Goal: Task Accomplishment & Management: Use online tool/utility

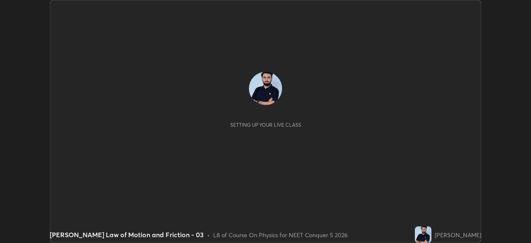
scroll to position [243, 531]
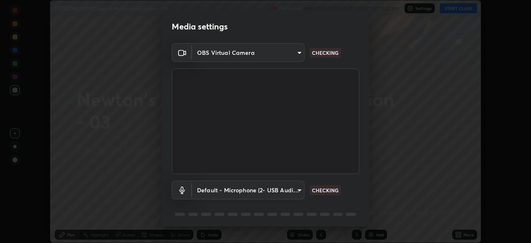
type input "b0e84f93268a6bc6c10e964920e8257ae587a14dfbb6e1f0eed47ef9ac306ae8"
type input "default"
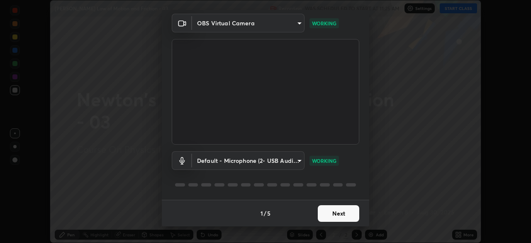
click at [324, 207] on button "Next" at bounding box center [338, 213] width 41 height 17
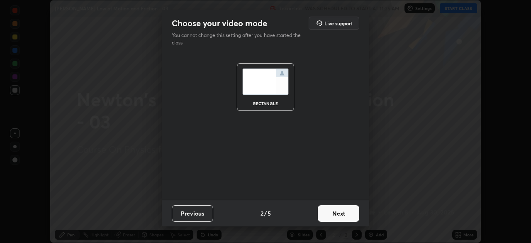
scroll to position [0, 0]
click at [327, 209] on button "Next" at bounding box center [338, 213] width 41 height 17
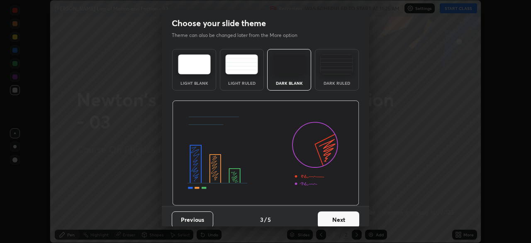
click at [328, 213] on button "Next" at bounding box center [338, 219] width 41 height 17
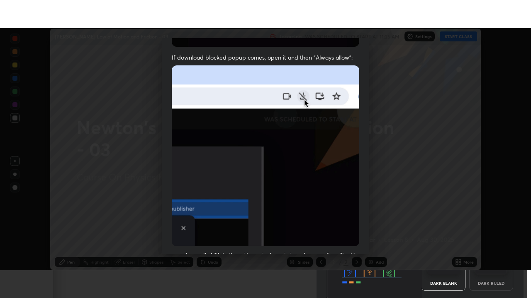
scroll to position [199, 0]
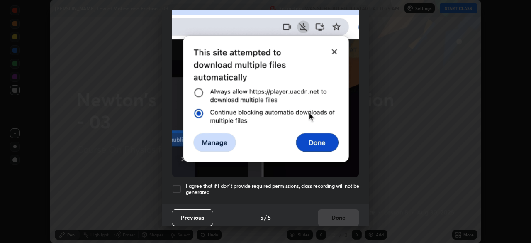
click at [317, 189] on h5 "I agree that if I don't provide required permissions, class recording will not …" at bounding box center [272, 188] width 173 height 13
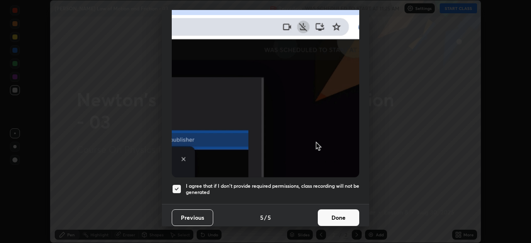
click at [348, 211] on button "Done" at bounding box center [338, 217] width 41 height 17
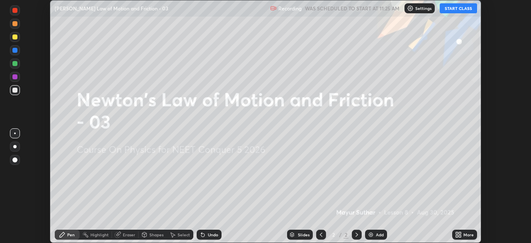
click at [464, 234] on div "More" at bounding box center [468, 234] width 10 height 4
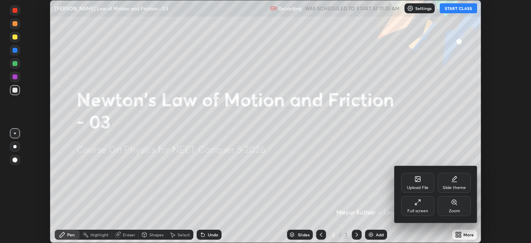
click at [417, 210] on div "Full screen" at bounding box center [417, 211] width 21 height 4
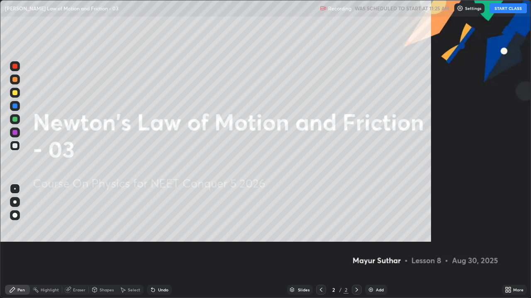
scroll to position [298, 531]
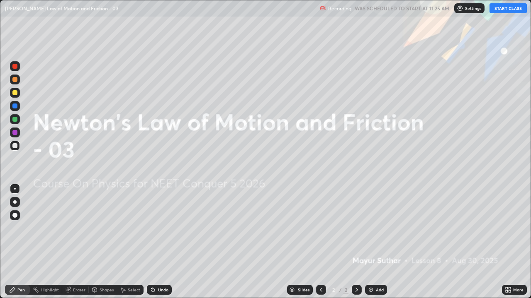
click at [505, 10] on button "START CLASS" at bounding box center [507, 8] width 37 height 10
click at [18, 218] on div at bounding box center [15, 216] width 10 height 10
click at [371, 242] on img at bounding box center [370, 290] width 7 height 7
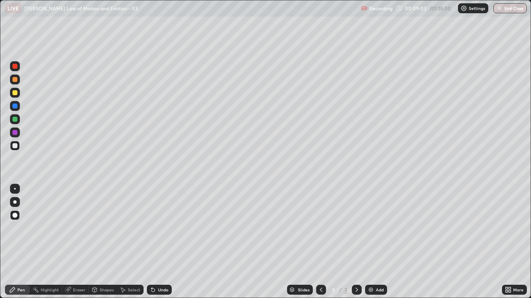
click at [155, 242] on div "Undo" at bounding box center [159, 290] width 25 height 10
click at [152, 242] on icon at bounding box center [152, 290] width 3 height 3
click at [153, 242] on icon at bounding box center [152, 290] width 3 height 3
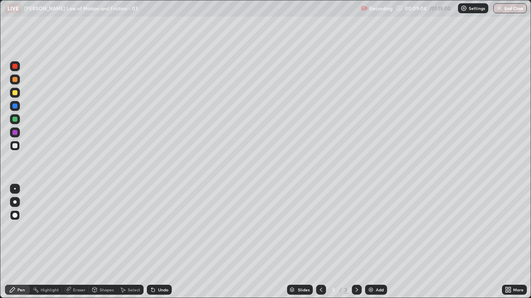
click at [153, 242] on icon at bounding box center [152, 290] width 3 height 3
click at [152, 242] on icon at bounding box center [152, 290] width 3 height 3
click at [151, 242] on icon at bounding box center [152, 290] width 3 height 3
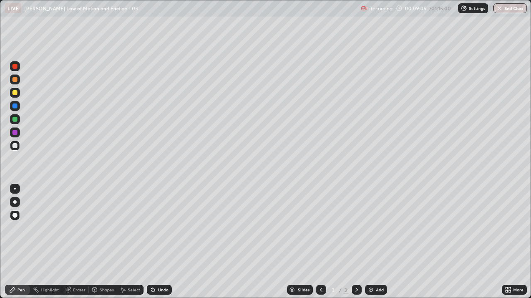
click at [148, 242] on div "Undo" at bounding box center [159, 290] width 25 height 10
click at [147, 242] on div "Undo" at bounding box center [159, 290] width 25 height 10
click at [151, 242] on icon at bounding box center [152, 290] width 3 height 3
click at [147, 242] on div "Undo" at bounding box center [159, 290] width 25 height 10
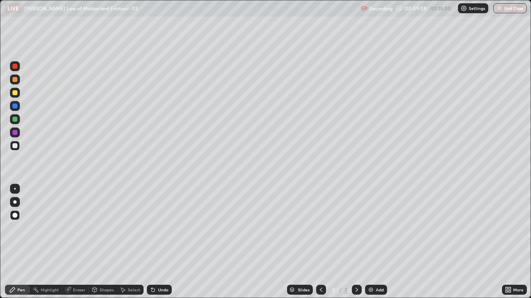
click at [321, 242] on icon at bounding box center [321, 290] width 7 height 7
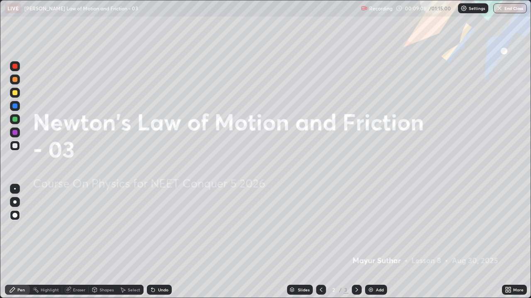
click at [355, 242] on icon at bounding box center [356, 290] width 7 height 7
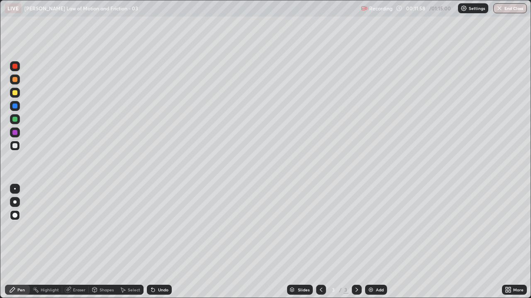
click at [15, 108] on div at bounding box center [14, 106] width 5 height 5
click at [378, 242] on div "Add" at bounding box center [376, 290] width 22 height 10
click at [320, 242] on icon at bounding box center [321, 290] width 7 height 7
click at [356, 242] on icon at bounding box center [356, 290] width 7 height 7
click at [15, 146] on div at bounding box center [14, 145] width 5 height 5
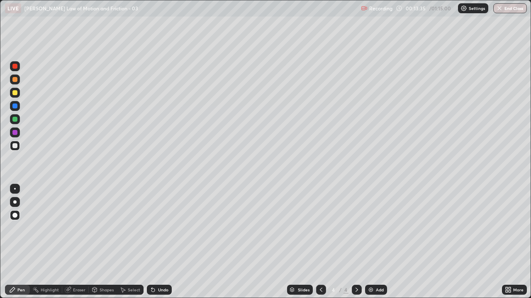
click at [157, 242] on div "Undo" at bounding box center [159, 290] width 25 height 10
click at [160, 242] on div "Undo" at bounding box center [159, 290] width 25 height 10
click at [165, 242] on div "Undo" at bounding box center [159, 290] width 25 height 10
click at [18, 132] on div at bounding box center [15, 133] width 10 height 10
click at [15, 121] on div at bounding box center [14, 119] width 5 height 5
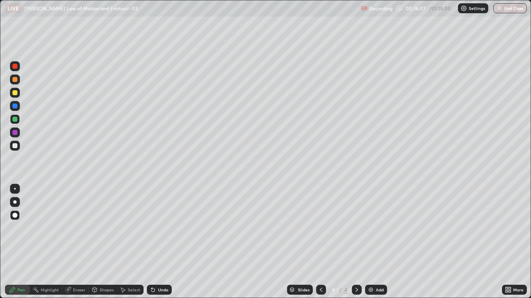
click at [15, 120] on div at bounding box center [14, 119] width 5 height 5
click at [14, 144] on div at bounding box center [14, 145] width 5 height 5
click at [16, 93] on div at bounding box center [14, 92] width 5 height 5
click at [16, 76] on div at bounding box center [15, 80] width 10 height 10
click at [19, 109] on div at bounding box center [15, 105] width 10 height 13
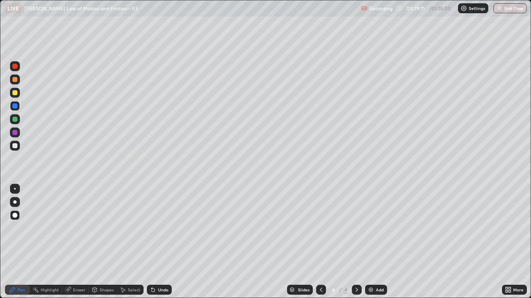
click at [15, 69] on div at bounding box center [15, 66] width 10 height 10
click at [491, 242] on div "Slides 4 / 4 Add" at bounding box center [337, 290] width 330 height 17
click at [486, 242] on div "Slides 4 / 4 Add" at bounding box center [337, 290] width 330 height 17
click at [485, 242] on div "Slides 4 / 4 Add" at bounding box center [337, 290] width 330 height 17
click at [16, 119] on div at bounding box center [14, 119] width 5 height 5
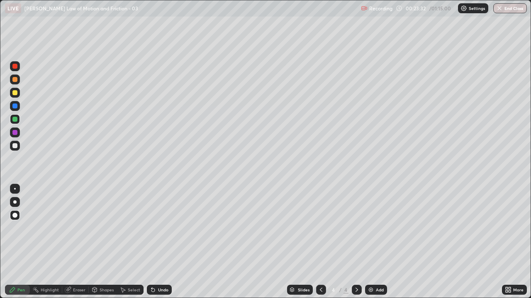
click at [162, 242] on div "Undo" at bounding box center [163, 290] width 10 height 4
click at [159, 242] on div "Undo" at bounding box center [163, 290] width 10 height 4
click at [376, 242] on div "Add" at bounding box center [380, 290] width 8 height 4
click at [18, 145] on div at bounding box center [15, 146] width 10 height 10
click at [13, 83] on div at bounding box center [15, 80] width 10 height 10
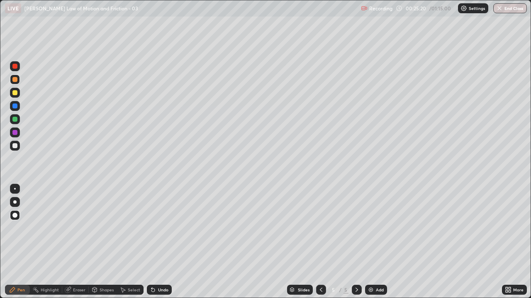
click at [14, 146] on div at bounding box center [14, 145] width 5 height 5
click at [15, 133] on div at bounding box center [14, 132] width 5 height 5
click at [13, 67] on div at bounding box center [14, 66] width 5 height 5
click at [158, 242] on div "Undo" at bounding box center [163, 290] width 10 height 4
click at [180, 242] on div "Slides 5 / 5 Add" at bounding box center [337, 290] width 330 height 17
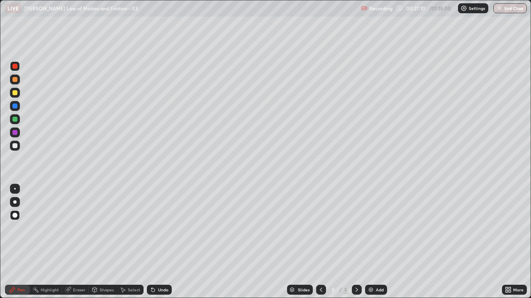
click at [15, 120] on div at bounding box center [14, 119] width 5 height 5
click at [19, 145] on div at bounding box center [15, 146] width 10 height 10
click at [14, 119] on div at bounding box center [14, 119] width 5 height 5
click at [158, 242] on div "Undo" at bounding box center [163, 290] width 10 height 4
click at [15, 108] on div at bounding box center [14, 106] width 5 height 5
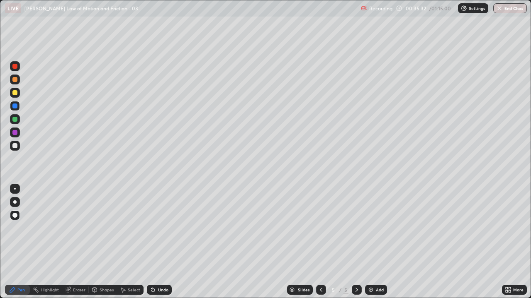
click at [16, 93] on div at bounding box center [14, 92] width 5 height 5
click at [373, 242] on img at bounding box center [370, 290] width 7 height 7
click at [16, 121] on div at bounding box center [14, 119] width 5 height 5
click at [15, 93] on div at bounding box center [14, 92] width 5 height 5
click at [16, 134] on div at bounding box center [14, 132] width 5 height 5
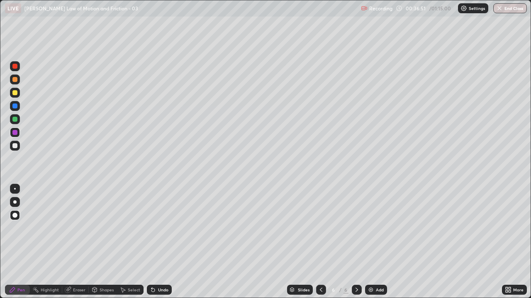
click at [17, 107] on div at bounding box center [14, 106] width 5 height 5
click at [19, 218] on div at bounding box center [15, 216] width 10 height 10
click at [15, 148] on div at bounding box center [14, 145] width 5 height 5
click at [370, 242] on img at bounding box center [370, 290] width 7 height 7
click at [14, 108] on div at bounding box center [14, 106] width 5 height 5
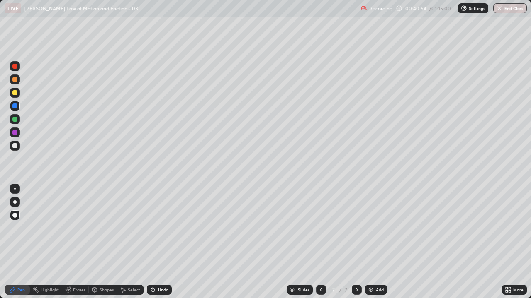
click at [13, 144] on div at bounding box center [14, 145] width 5 height 5
click at [320, 242] on icon at bounding box center [321, 290] width 7 height 7
click at [355, 242] on icon at bounding box center [356, 290] width 7 height 7
click at [320, 242] on icon at bounding box center [321, 290] width 7 height 7
click at [359, 242] on div at bounding box center [357, 290] width 10 height 10
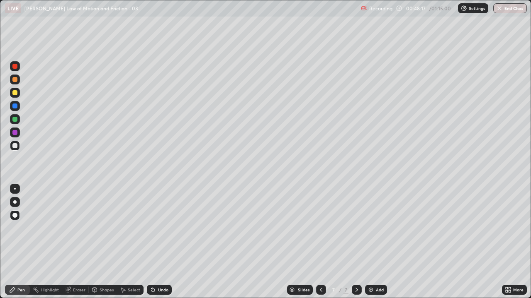
click at [15, 119] on div at bounding box center [14, 119] width 5 height 5
click at [356, 242] on icon at bounding box center [356, 290] width 7 height 7
click at [369, 242] on img at bounding box center [370, 290] width 7 height 7
click at [15, 145] on div at bounding box center [14, 145] width 5 height 5
click at [159, 242] on div "Undo" at bounding box center [163, 290] width 10 height 4
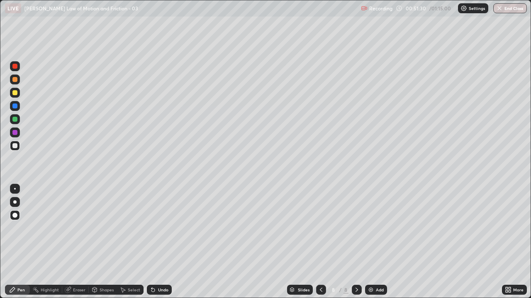
click at [156, 242] on div "Undo" at bounding box center [159, 290] width 25 height 10
click at [155, 242] on icon at bounding box center [153, 290] width 7 height 7
click at [17, 95] on div at bounding box center [15, 93] width 10 height 10
click at [159, 242] on div "Undo" at bounding box center [159, 290] width 25 height 10
click at [15, 120] on div at bounding box center [14, 119] width 5 height 5
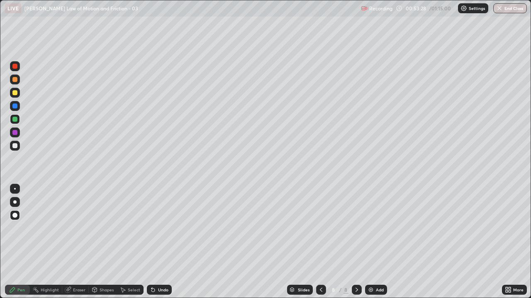
click at [330, 242] on div "8" at bounding box center [333, 290] width 8 height 5
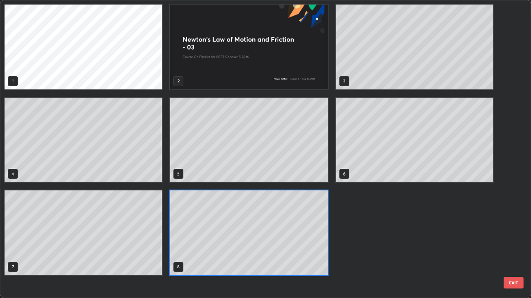
scroll to position [295, 526]
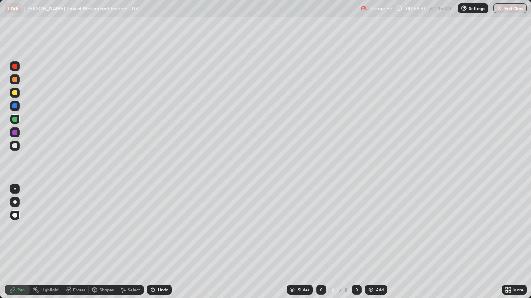
click at [356, 242] on icon at bounding box center [356, 290] width 7 height 7
click at [356, 242] on icon at bounding box center [356, 290] width 2 height 4
click at [168, 242] on div "Undo" at bounding box center [159, 290] width 25 height 10
click at [166, 242] on div "Undo" at bounding box center [163, 290] width 10 height 4
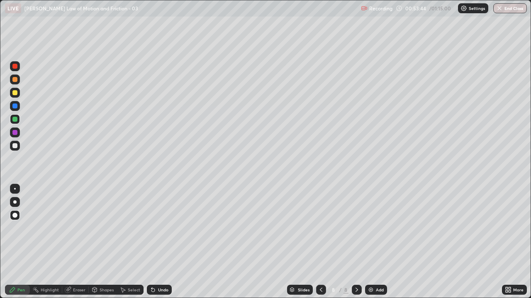
click at [167, 242] on div "Undo" at bounding box center [159, 290] width 25 height 10
click at [159, 242] on div "Undo" at bounding box center [163, 290] width 10 height 4
click at [160, 242] on div "Undo" at bounding box center [159, 290] width 25 height 10
click at [158, 242] on div "Undo" at bounding box center [159, 290] width 25 height 10
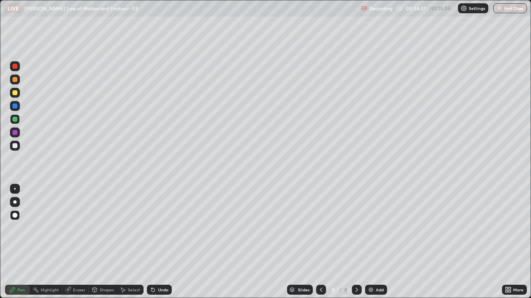
click at [158, 242] on div "Undo" at bounding box center [163, 290] width 10 height 4
click at [376, 242] on div "Add" at bounding box center [376, 290] width 22 height 10
click at [17, 133] on div at bounding box center [14, 132] width 5 height 5
click at [16, 66] on div at bounding box center [14, 66] width 5 height 5
click at [17, 220] on div at bounding box center [15, 216] width 10 height 10
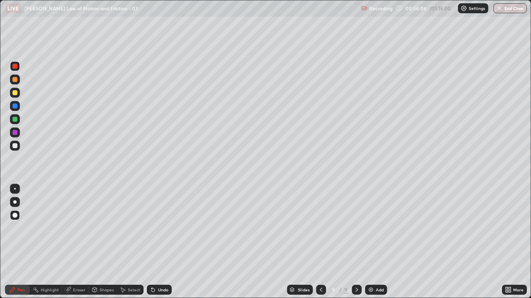
click at [14, 121] on div at bounding box center [14, 119] width 5 height 5
click at [16, 133] on div at bounding box center [14, 132] width 5 height 5
click at [159, 242] on div "Undo" at bounding box center [163, 290] width 10 height 4
click at [161, 242] on div "Undo" at bounding box center [163, 290] width 10 height 4
click at [16, 107] on div at bounding box center [14, 106] width 5 height 5
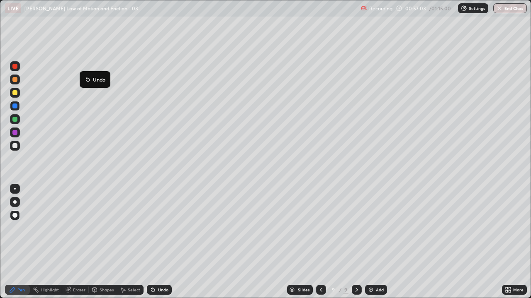
click at [153, 242] on icon at bounding box center [153, 290] width 7 height 7
click at [14, 147] on div at bounding box center [14, 145] width 5 height 5
click at [19, 68] on div at bounding box center [15, 66] width 10 height 10
click at [370, 242] on img at bounding box center [370, 290] width 7 height 7
click at [15, 134] on div at bounding box center [14, 132] width 5 height 5
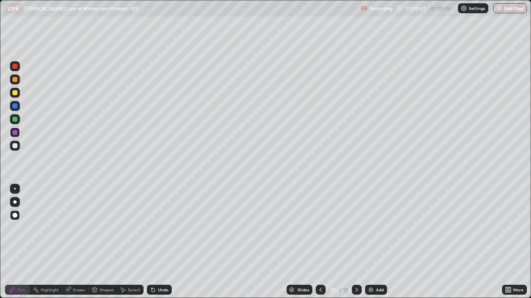
click at [17, 95] on div at bounding box center [14, 92] width 5 height 5
click at [320, 242] on icon at bounding box center [320, 290] width 7 height 7
click at [356, 242] on icon at bounding box center [356, 290] width 7 height 7
click at [19, 108] on div at bounding box center [15, 106] width 10 height 10
click at [15, 143] on div at bounding box center [14, 145] width 5 height 5
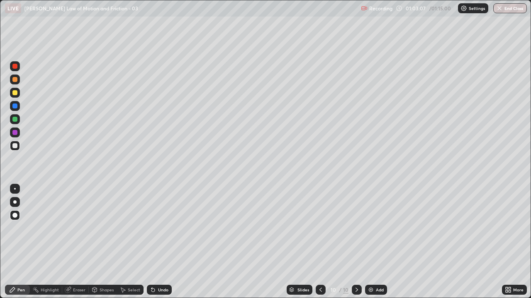
click at [159, 242] on div "Undo" at bounding box center [159, 290] width 25 height 10
click at [160, 242] on div "Undo" at bounding box center [159, 290] width 25 height 10
click at [158, 242] on div "Undo" at bounding box center [163, 290] width 10 height 4
click at [15, 120] on div at bounding box center [14, 119] width 5 height 5
click at [159, 242] on div "Undo" at bounding box center [163, 290] width 10 height 4
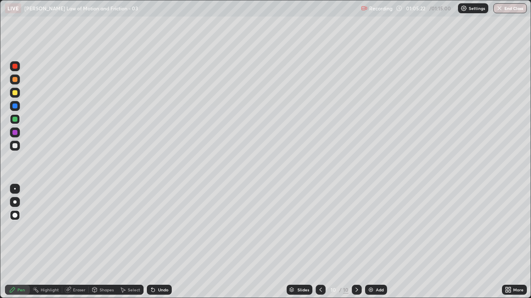
click at [320, 242] on icon at bounding box center [320, 290] width 7 height 7
click at [355, 242] on icon at bounding box center [356, 290] width 2 height 4
click at [509, 12] on button "End Class" at bounding box center [510, 8] width 33 height 10
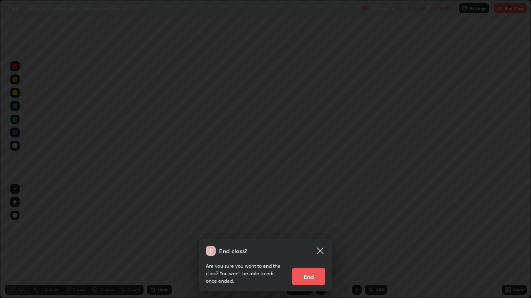
click at [313, 242] on button "End" at bounding box center [308, 277] width 33 height 17
